Goal: Task Accomplishment & Management: Use online tool/utility

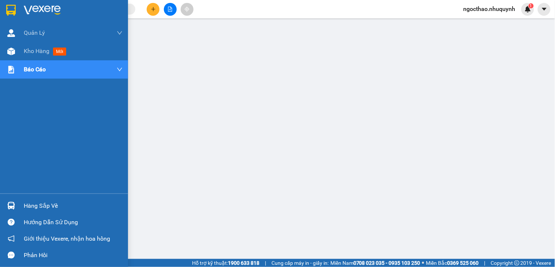
click at [35, 48] on span "Kho hàng" at bounding box center [37, 51] width 26 height 7
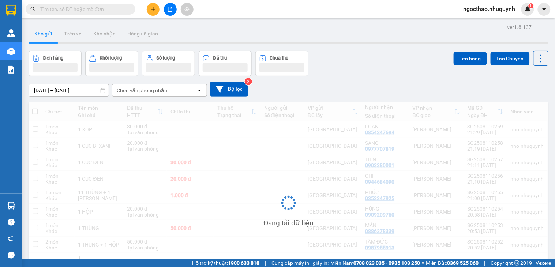
click at [509, 244] on div "[PERSON_NAME] Tên món Ghi chú Đã thu HTTT Chưa thu Thu [PERSON_NAME] thái Người…" at bounding box center [289, 208] width 520 height 213
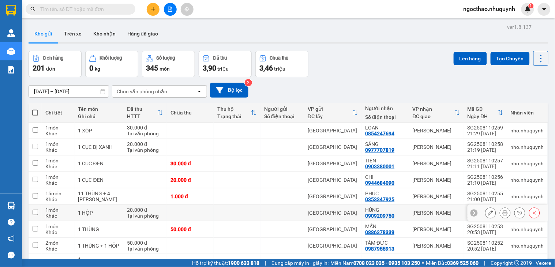
scroll to position [64, 0]
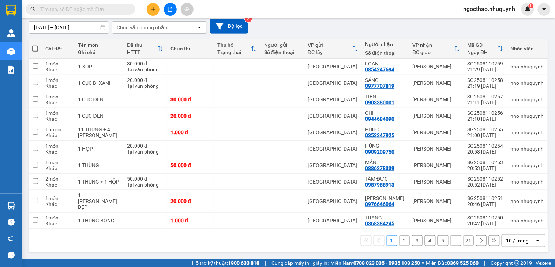
click at [516, 240] on div "10 / trang" at bounding box center [517, 240] width 23 height 7
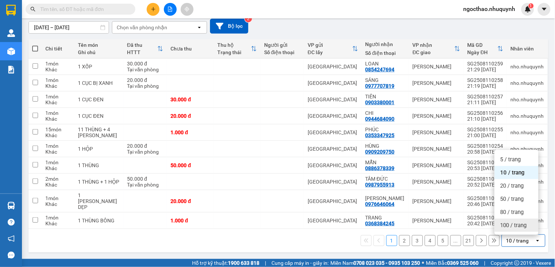
click at [516, 224] on span "100 / trang" at bounding box center [513, 225] width 26 height 7
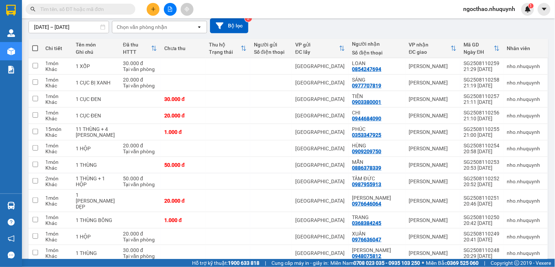
click at [35, 49] on span at bounding box center [35, 48] width 6 height 6
click at [35, 45] on input "checkbox" at bounding box center [35, 45] width 0 height 0
checkbox input "true"
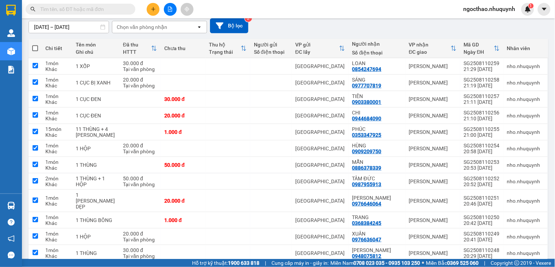
checkbox input "true"
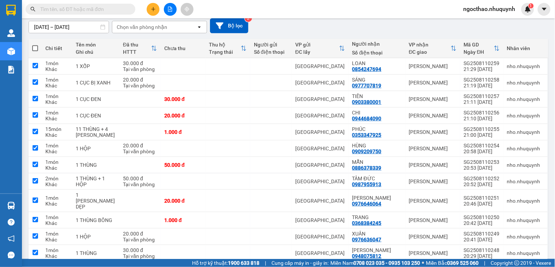
checkbox input "true"
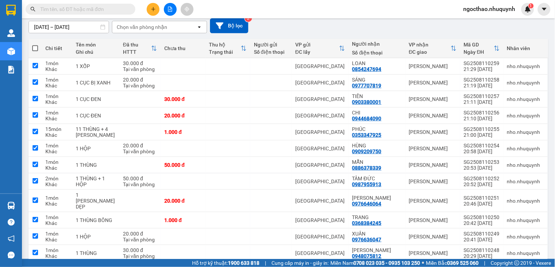
checkbox input "true"
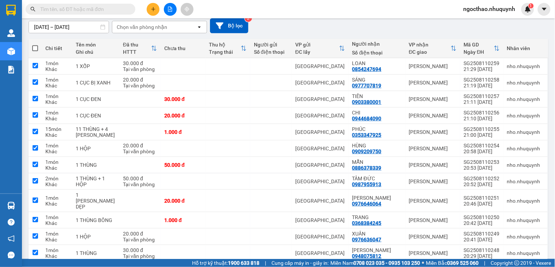
checkbox input "true"
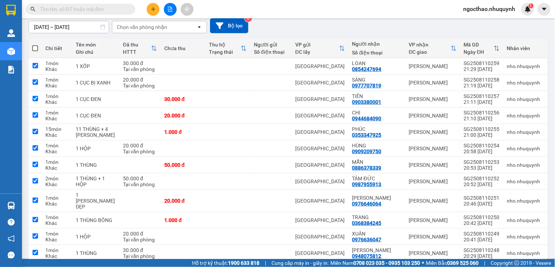
checkbox input "true"
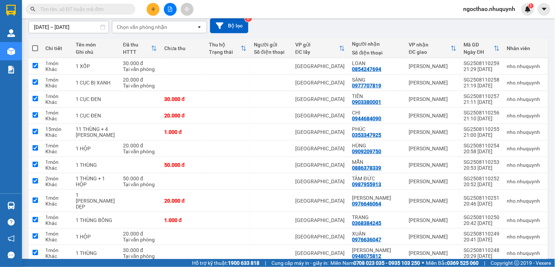
checkbox input "true"
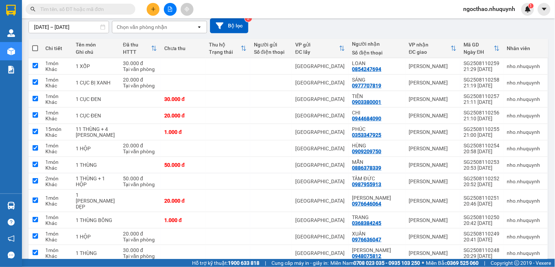
checkbox input "true"
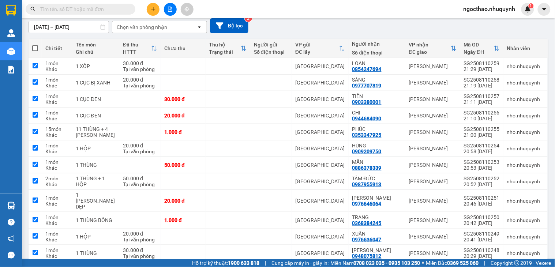
checkbox input "true"
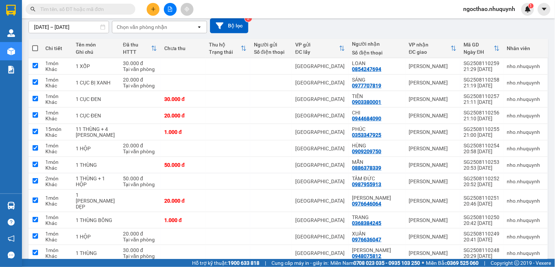
checkbox input "true"
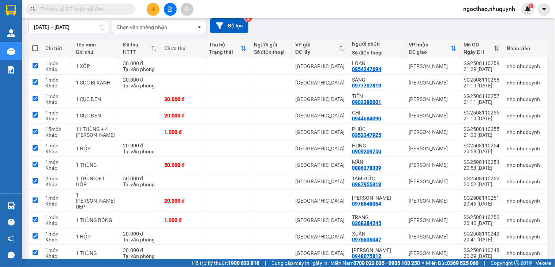
checkbox input "true"
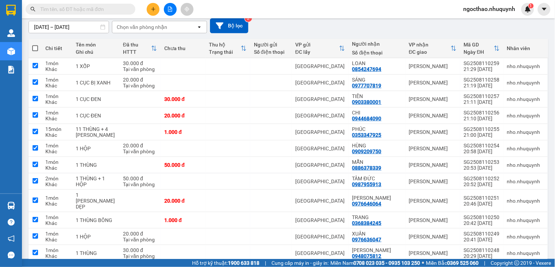
checkbox input "true"
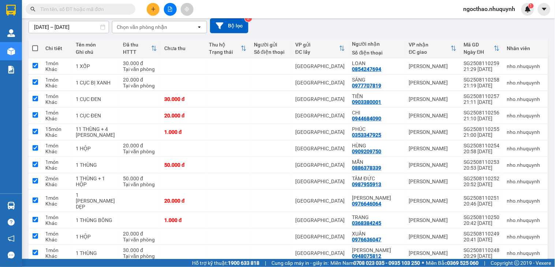
checkbox input "true"
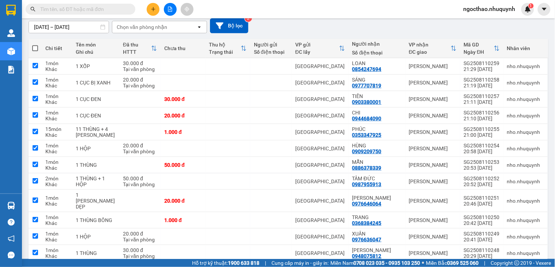
checkbox input "true"
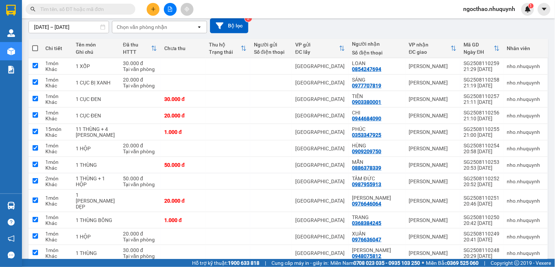
checkbox input "true"
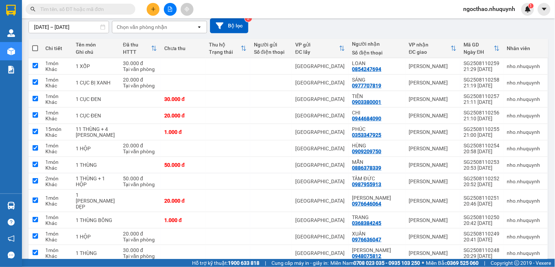
checkbox input "true"
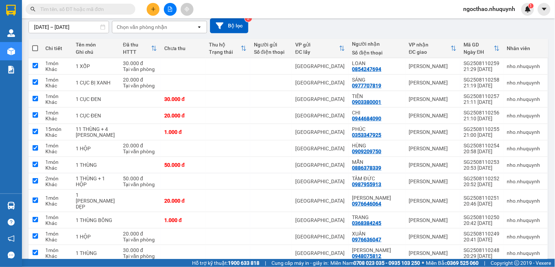
checkbox input "true"
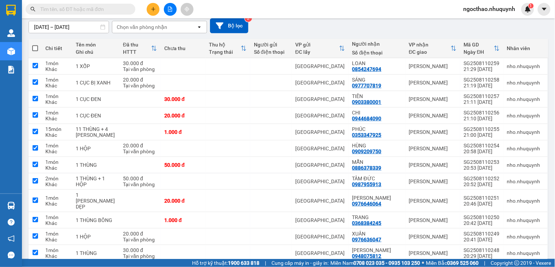
checkbox input "true"
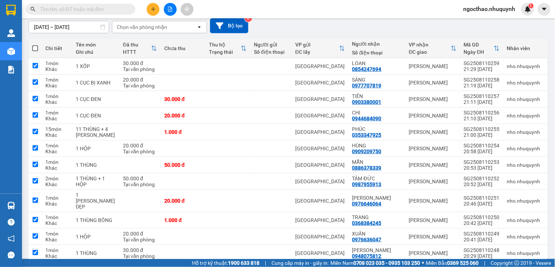
checkbox input "true"
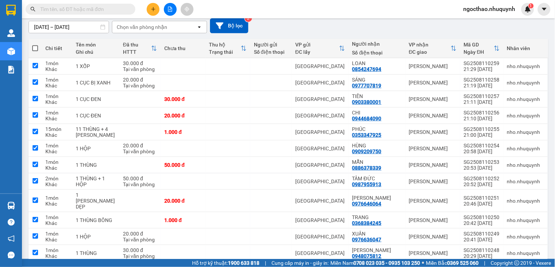
checkbox input "true"
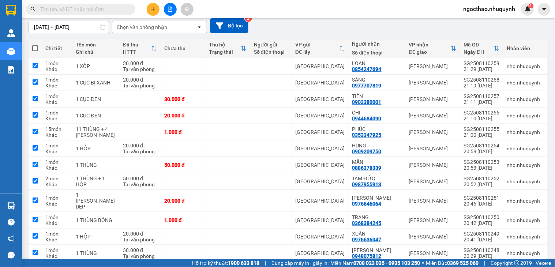
checkbox input "true"
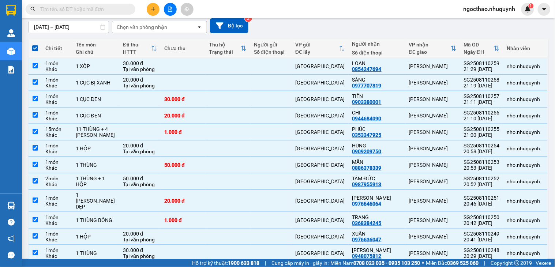
scroll to position [0, 0]
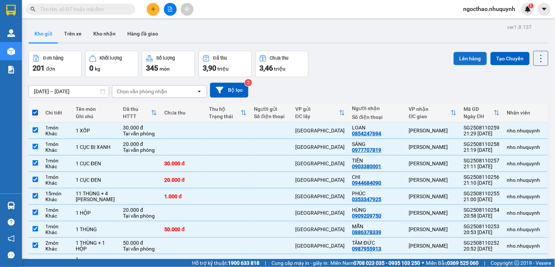
click at [477, 59] on button "Lên hàng" at bounding box center [470, 58] width 33 height 13
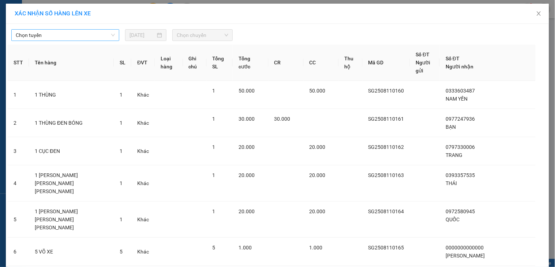
click at [77, 33] on span "Chọn tuyến" at bounding box center [65, 35] width 99 height 11
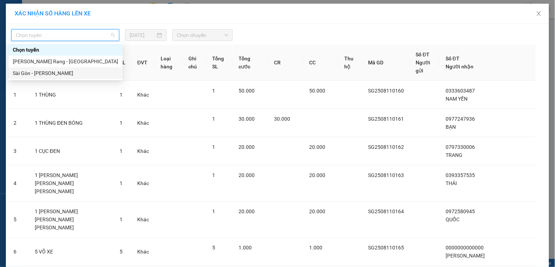
click at [70, 71] on div "Sài Gòn - [PERSON_NAME]" at bounding box center [65, 73] width 105 height 8
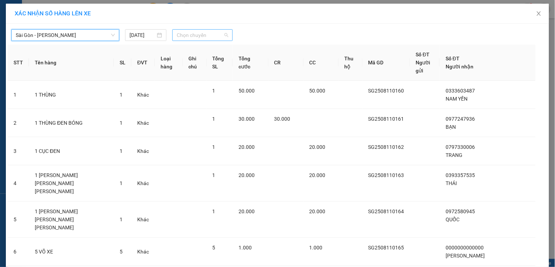
click at [204, 31] on span "Chọn chuyến" at bounding box center [203, 35] width 52 height 11
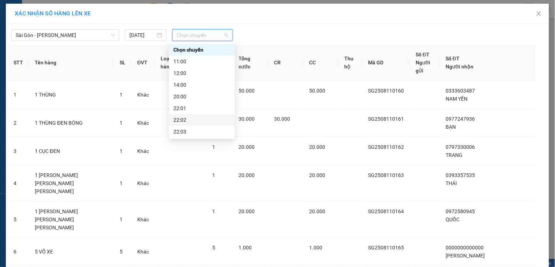
scroll to position [35, 0]
click at [192, 133] on div "22:06" at bounding box center [201, 132] width 57 height 8
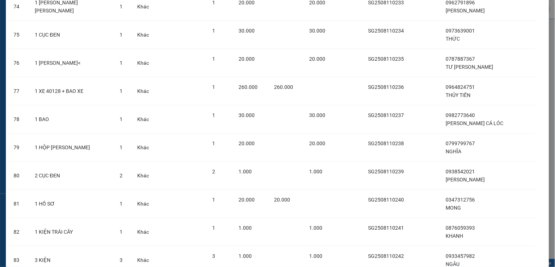
scroll to position [2682, 0]
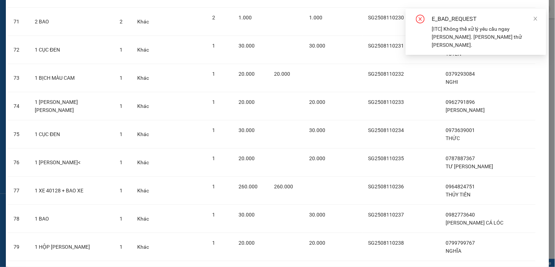
scroll to position [0, 0]
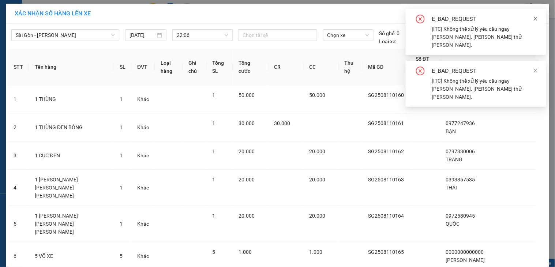
click at [535, 21] on icon "close" at bounding box center [535, 18] width 5 height 5
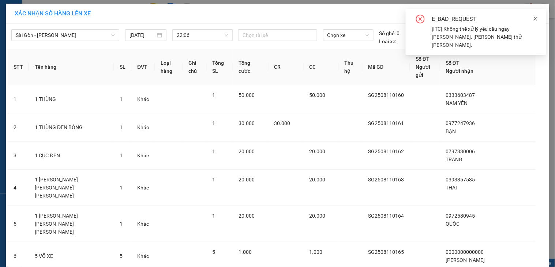
click at [534, 17] on icon "close" at bounding box center [536, 19] width 4 height 4
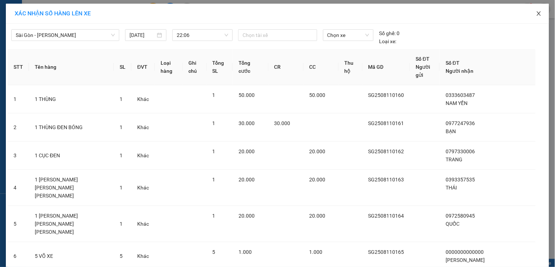
drag, startPoint x: 531, startPoint y: 12, endPoint x: 533, endPoint y: 16, distance: 4.1
click at [531, 13] on span "Close" at bounding box center [539, 14] width 20 height 20
click at [533, 16] on div "Kết quả [PERSON_NAME] ( 0 ) Bộ lọc No Data ngocthao.nhuquynh 1" at bounding box center [277, 9] width 555 height 18
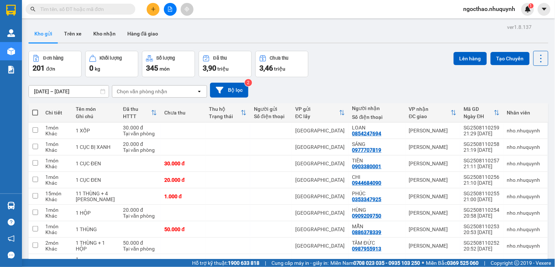
click at [33, 112] on span at bounding box center [35, 113] width 6 height 6
click at [35, 109] on input "checkbox" at bounding box center [35, 109] width 0 height 0
checkbox input "true"
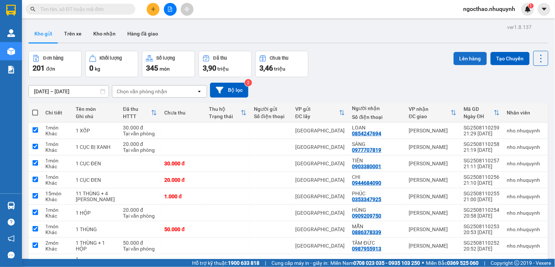
checkbox input "true"
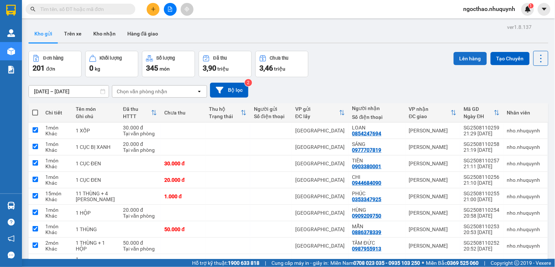
checkbox input "true"
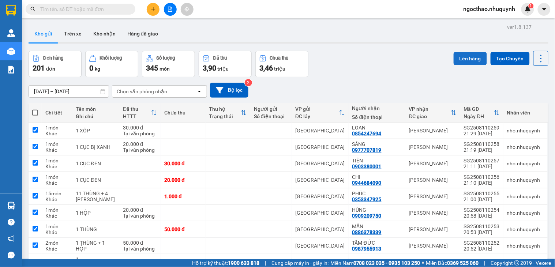
checkbox input "true"
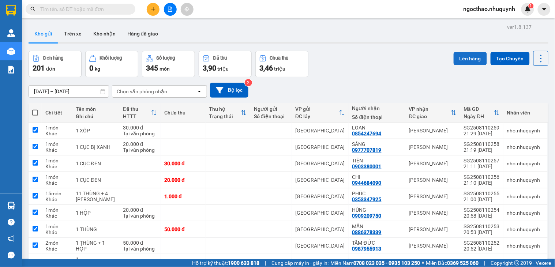
checkbox input "true"
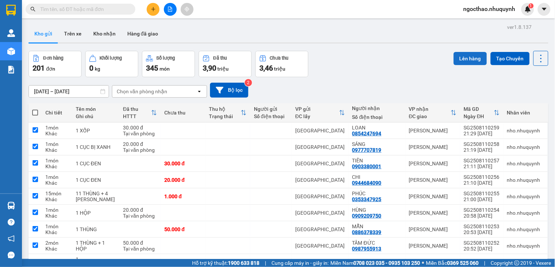
checkbox input "true"
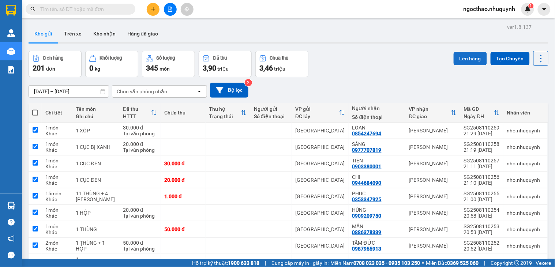
checkbox input "true"
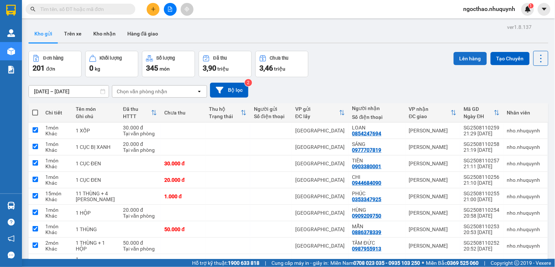
checkbox input "true"
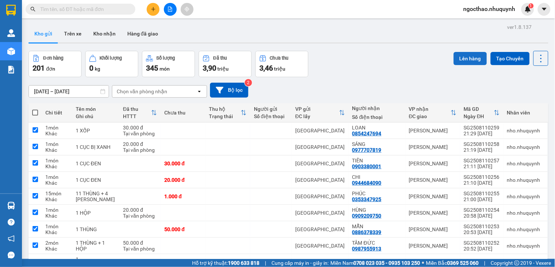
checkbox input "true"
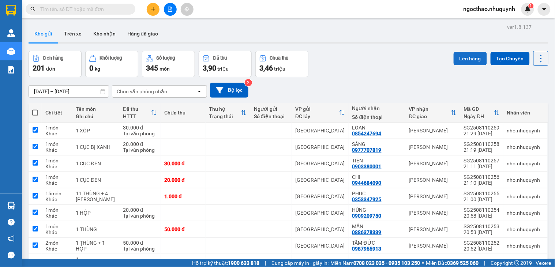
checkbox input "true"
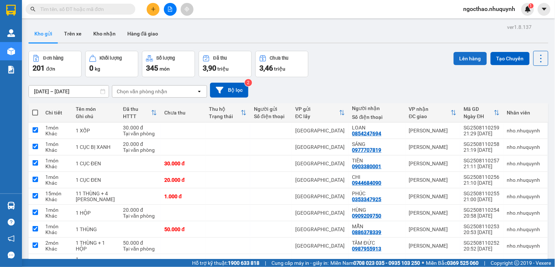
checkbox input "true"
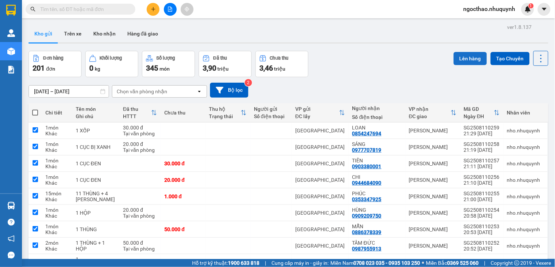
checkbox input "true"
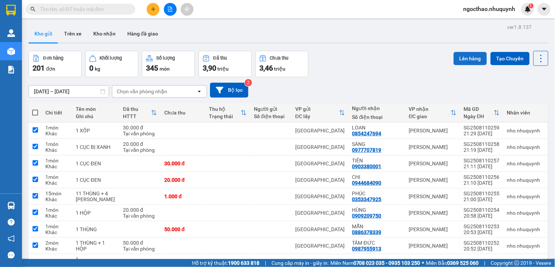
checkbox input "true"
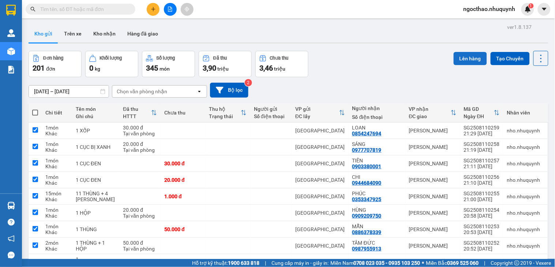
checkbox input "true"
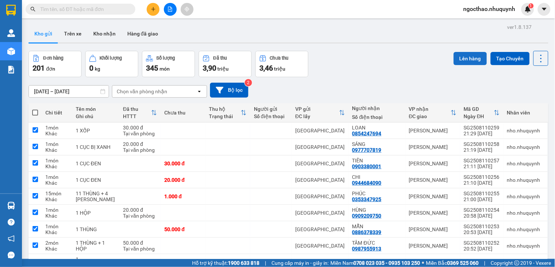
checkbox input "true"
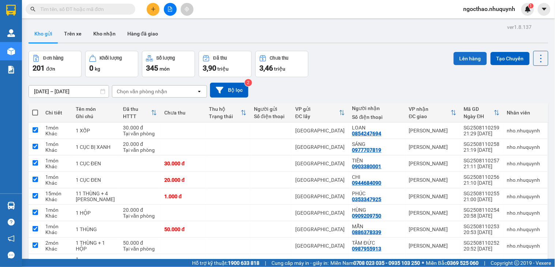
checkbox input "true"
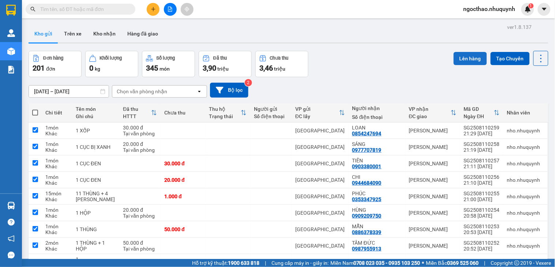
checkbox input "true"
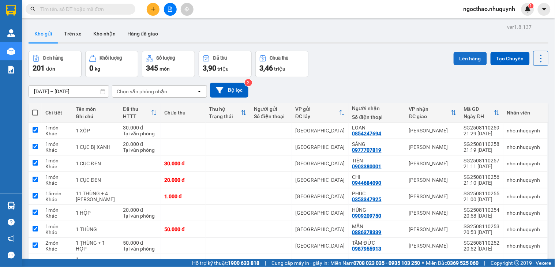
checkbox input "true"
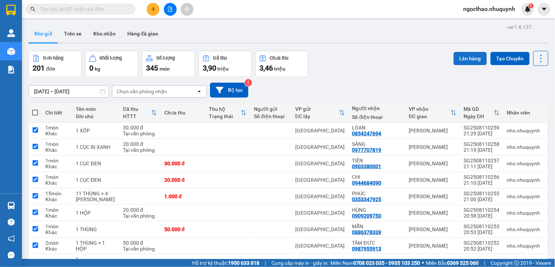
checkbox input "true"
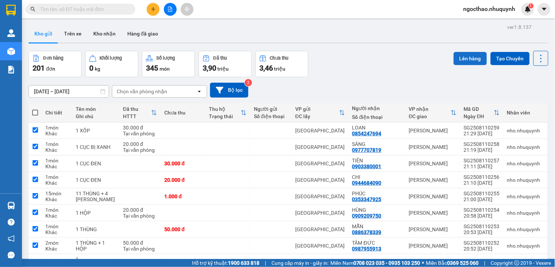
checkbox input "true"
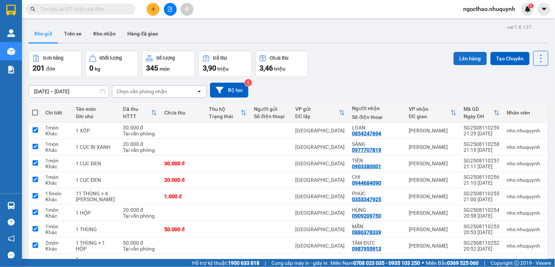
checkbox input "true"
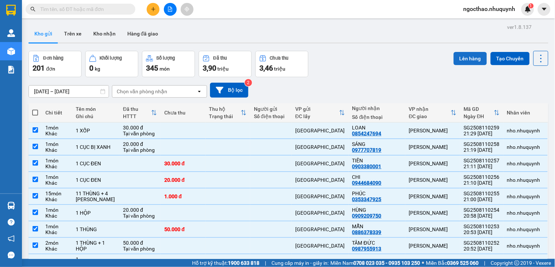
click at [462, 57] on button "Lên hàng" at bounding box center [470, 58] width 33 height 13
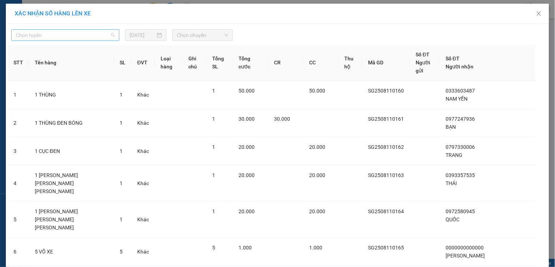
click at [90, 33] on span "Chọn tuyến" at bounding box center [65, 35] width 99 height 11
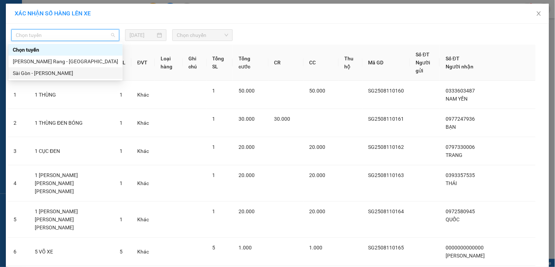
click at [63, 71] on div "Sài Gòn - [PERSON_NAME]" at bounding box center [65, 73] width 105 height 8
click at [202, 34] on span "Chọn chuyến" at bounding box center [203, 35] width 52 height 11
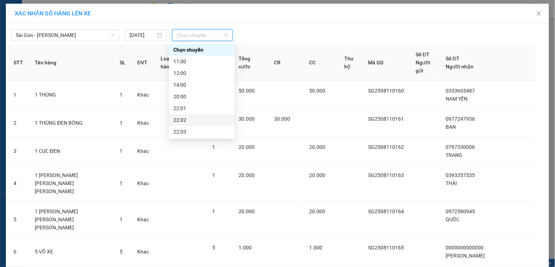
scroll to position [35, 0]
click at [196, 133] on div "22:06" at bounding box center [201, 132] width 57 height 8
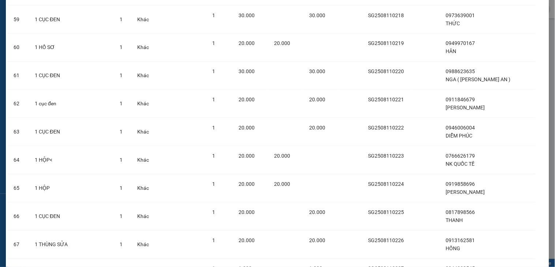
scroll to position [2682, 0]
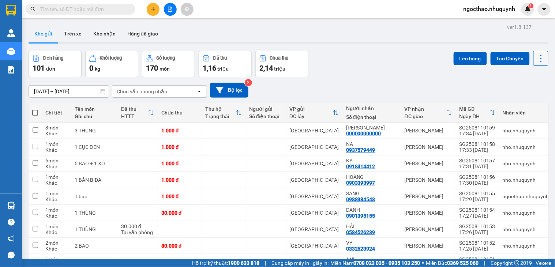
click at [536, 57] on icon at bounding box center [541, 58] width 10 height 10
click at [522, 106] on span "Làm mới" at bounding box center [524, 104] width 20 height 7
